Goal: Task Accomplishment & Management: Use online tool/utility

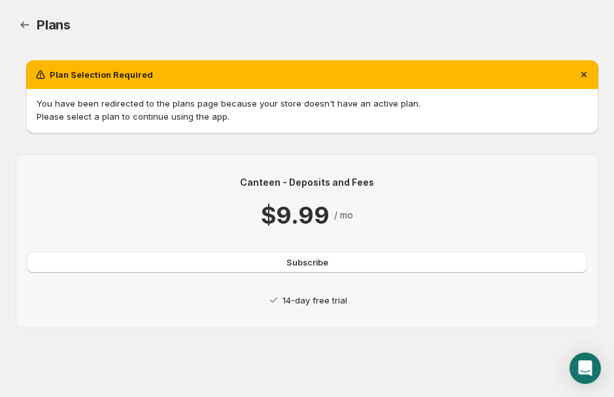
click at [295, 301] on p "14-day free trial" at bounding box center [314, 300] width 65 height 13
click at [284, 269] on button "Subscribe" at bounding box center [307, 262] width 560 height 21
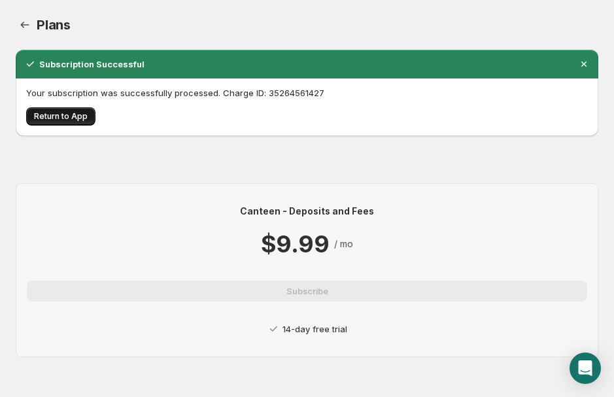
click at [56, 116] on span "Return to App" at bounding box center [61, 116] width 54 height 10
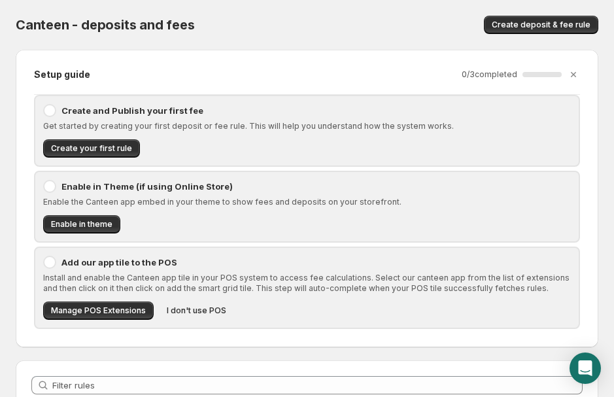
click at [61, 110] on div "Create and Publish your first fee" at bounding box center [307, 110] width 528 height 13
click at [51, 110] on div at bounding box center [49, 110] width 13 height 13
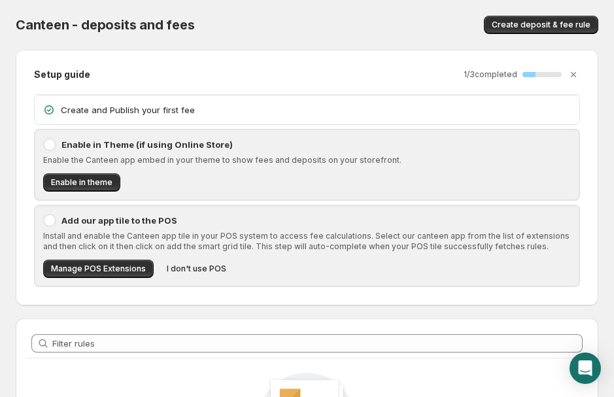
click at [51, 141] on div at bounding box center [49, 144] width 13 height 13
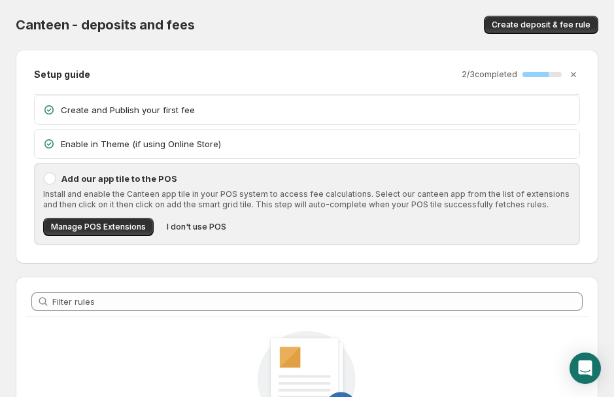
click at [54, 176] on div at bounding box center [49, 178] width 13 height 13
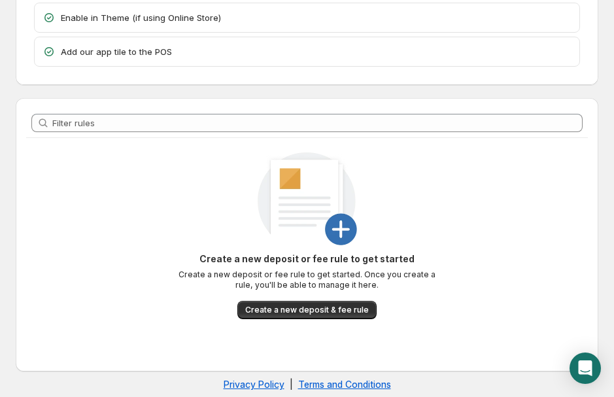
scroll to position [138, 0]
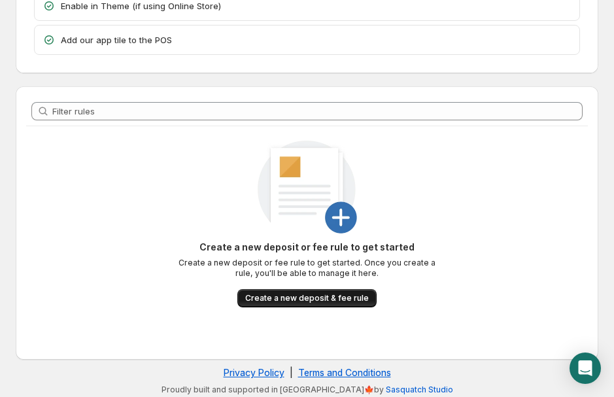
click at [279, 300] on span "Create a new deposit & fee rule" at bounding box center [307, 298] width 124 height 10
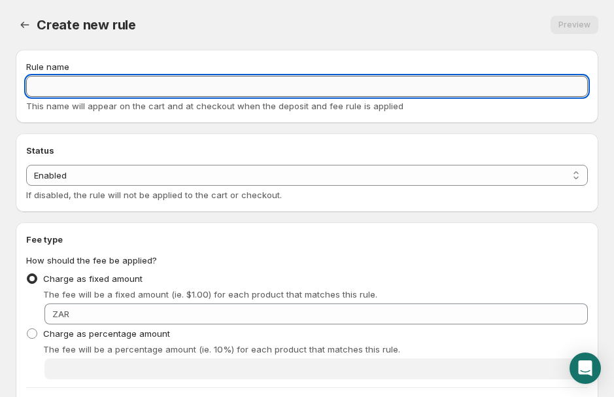
click at [113, 86] on input "Rule name" at bounding box center [307, 86] width 562 height 21
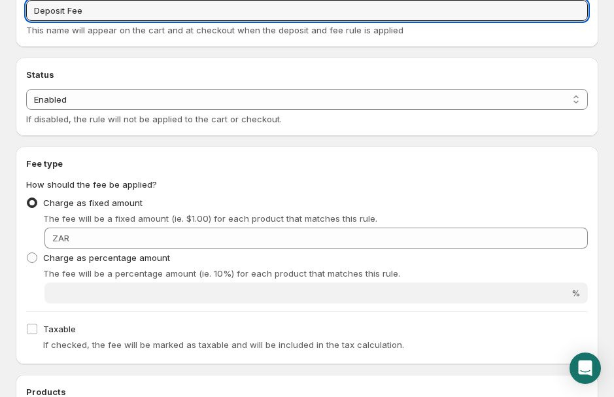
scroll to position [80, 0]
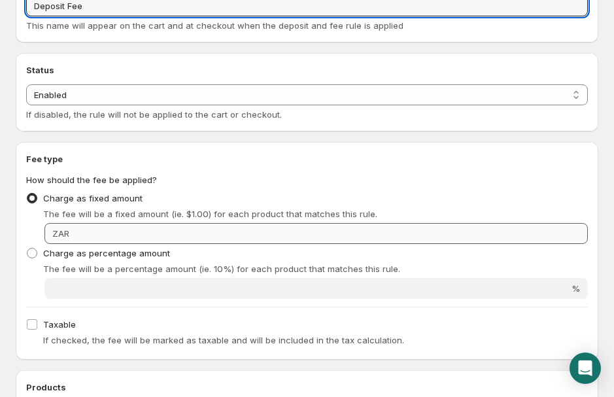
type input "Deposit Fee"
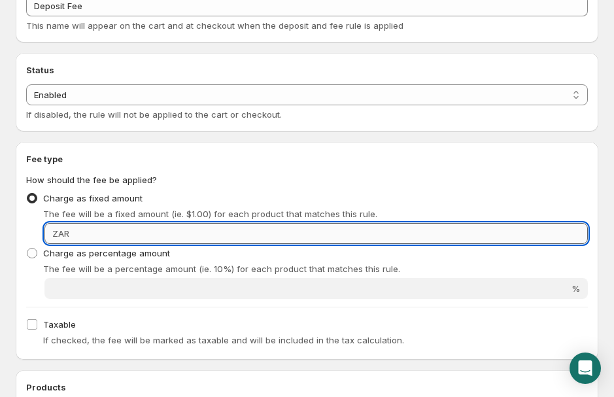
click at [116, 235] on input "Fixed amount" at bounding box center [330, 233] width 514 height 21
type input "20000"
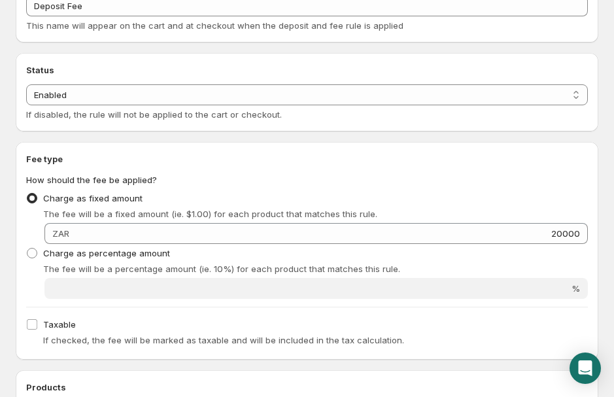
click at [33, 277] on div "Charge as percentage amount The fee will be a percentage amount (ie. 10%) for e…" at bounding box center [307, 271] width 562 height 55
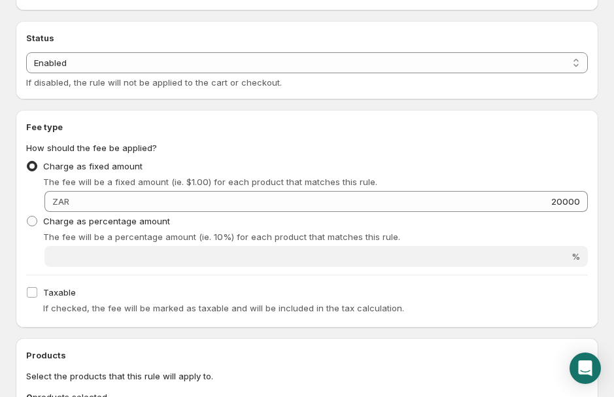
scroll to position [133, 0]
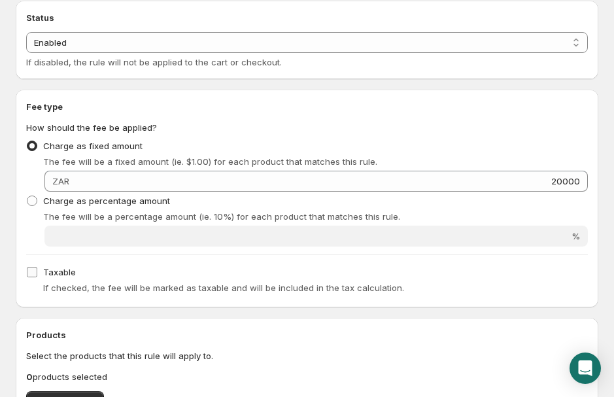
click at [33, 271] on input "Taxable" at bounding box center [32, 272] width 10 height 10
checkbox input "true"
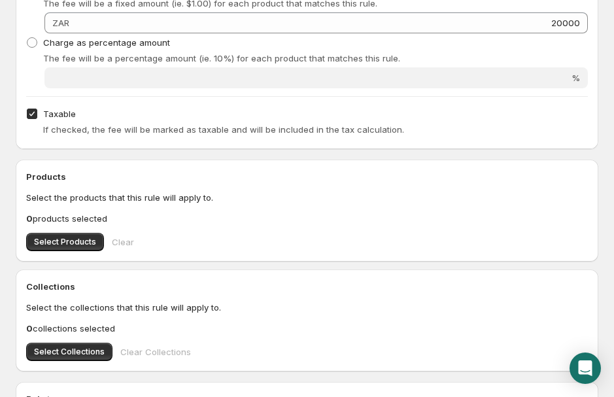
scroll to position [301, 0]
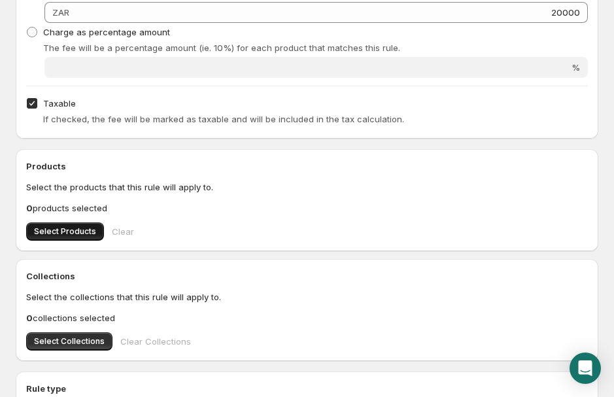
click at [67, 233] on span "Select Products" at bounding box center [65, 231] width 62 height 10
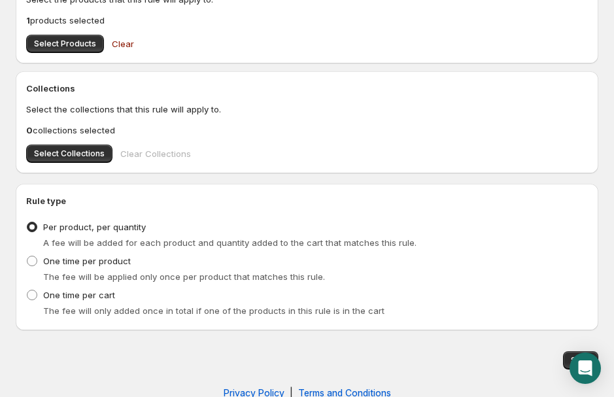
scroll to position [490, 0]
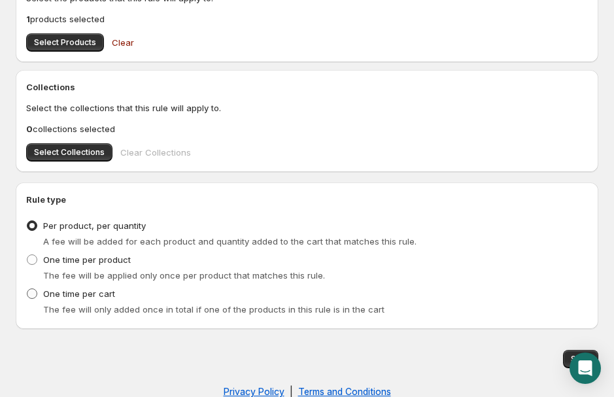
click at [73, 295] on span "One time per cart" at bounding box center [79, 293] width 72 height 10
click at [27, 289] on input "One time per cart" at bounding box center [27, 288] width 1 height 1
radio input "true"
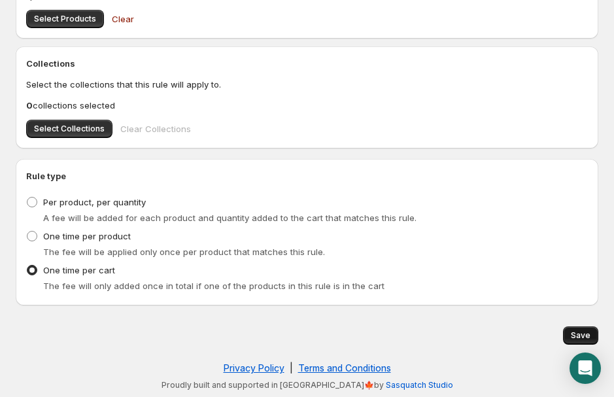
scroll to position [514, 0]
click at [577, 329] on button "Save" at bounding box center [580, 335] width 35 height 18
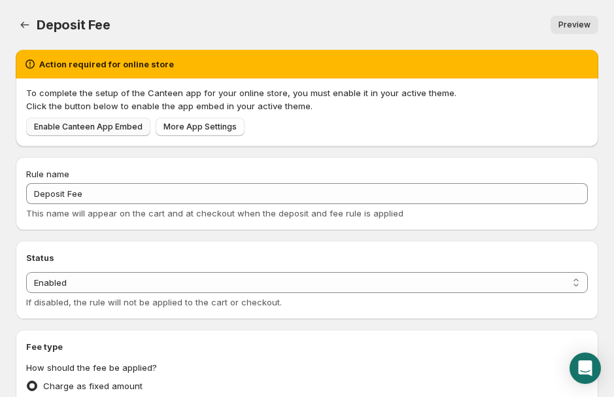
click at [129, 129] on span "Enable Canteen App Embed" at bounding box center [88, 127] width 109 height 10
